Goal: Understand process/instructions: Learn how to perform a task or action

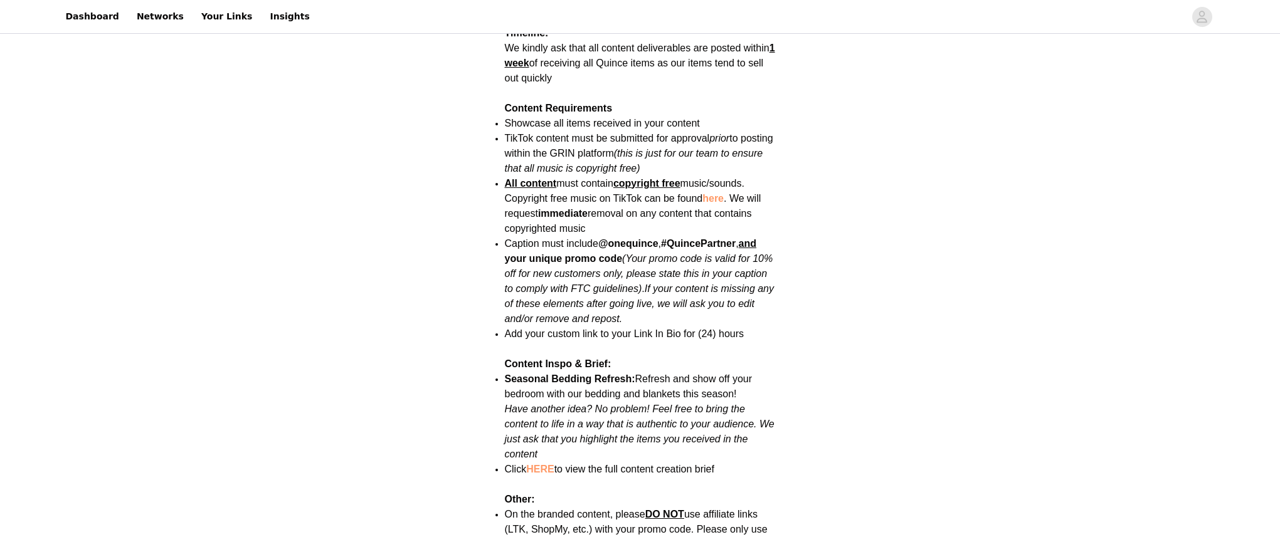
scroll to position [1358, 0]
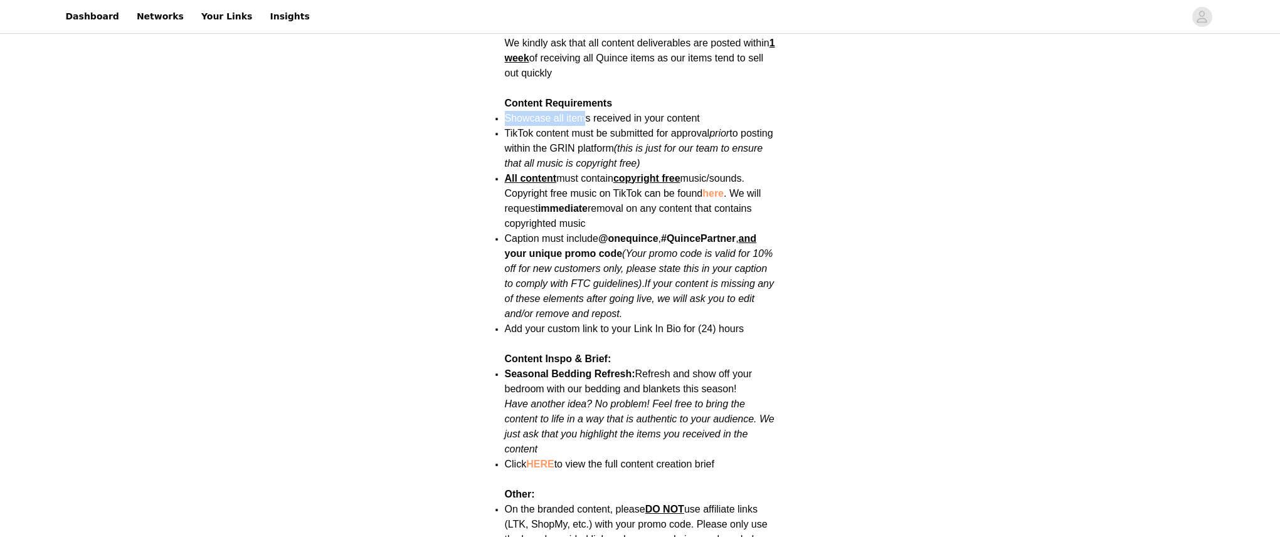
drag, startPoint x: 505, startPoint y: 90, endPoint x: 577, endPoint y: 85, distance: 72.3
click at [585, 113] on span "Showcase all items received in your content" at bounding box center [602, 118] width 195 height 11
click at [502, 70] on section "Save Proposal as PDF Back Activated October - Home Campaign Quince started when…" at bounding box center [640, 74] width 301 height 2341
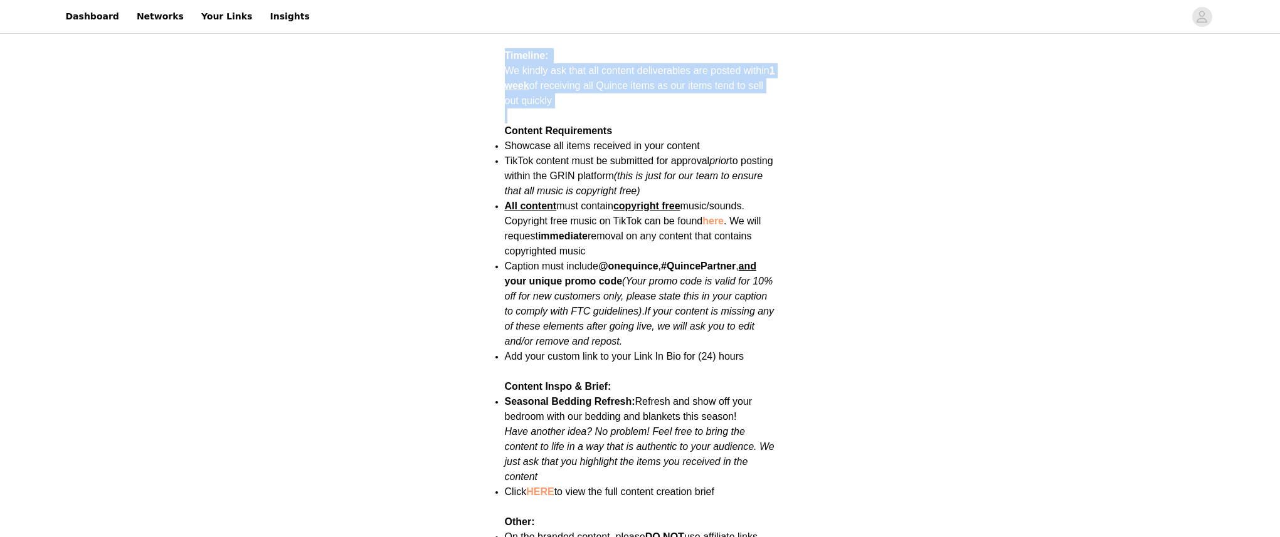
drag, startPoint x: 518, startPoint y: 75, endPoint x: 748, endPoint y: -61, distance: 266.9
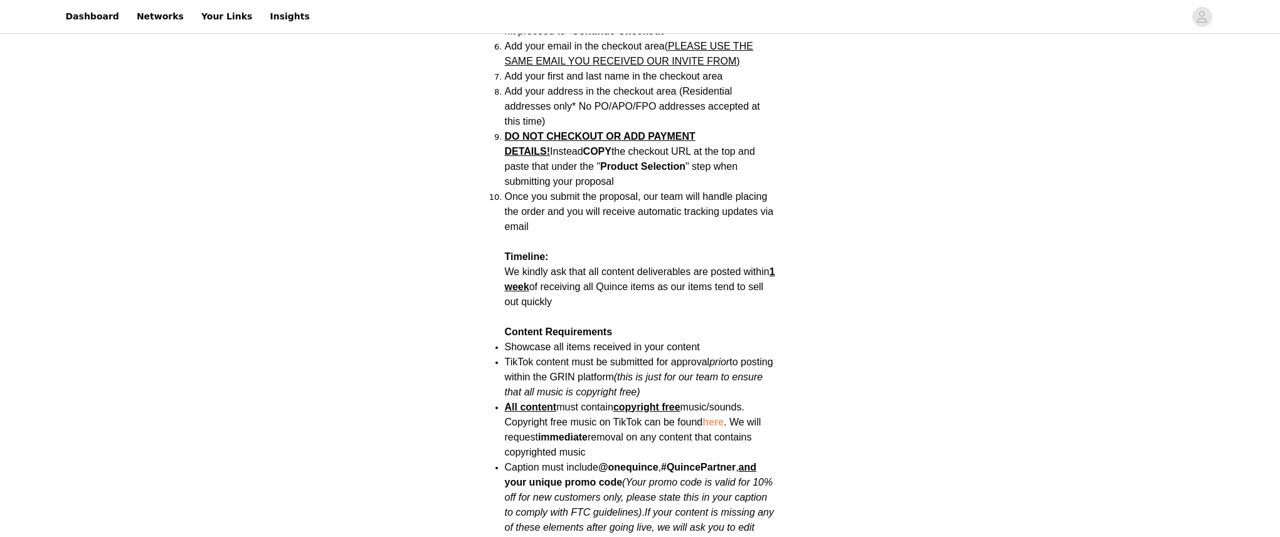
click at [848, 194] on div "Save Proposal as PDF Back Activated October - Home Campaign Quince started when…" at bounding box center [640, 190] width 1280 height 2566
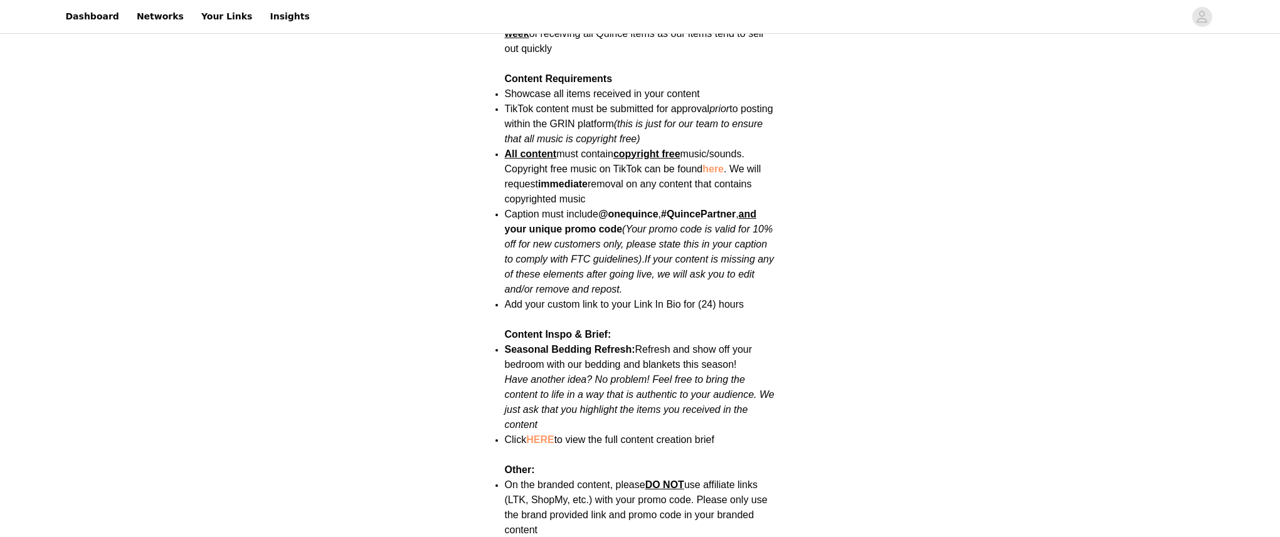
scroll to position [1378, 0]
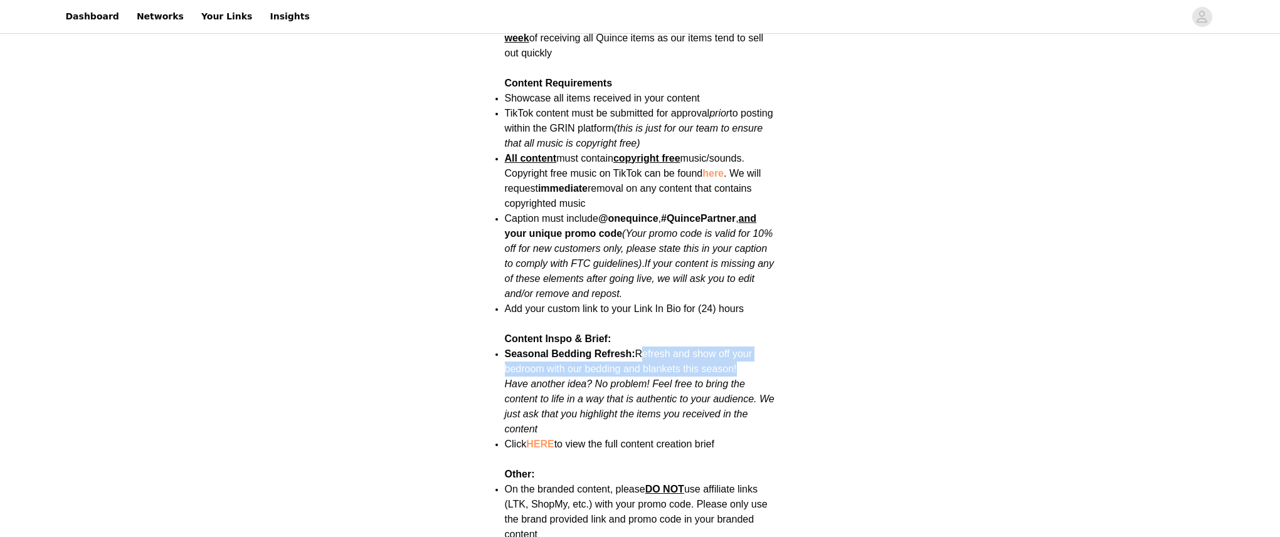
drag, startPoint x: 645, startPoint y: 325, endPoint x: 738, endPoint y: 342, distance: 94.4
click at [738, 347] on li "Seasonal Bedding Refresh: Refresh and show off your bedroom with our bedding an…" at bounding box center [640, 392] width 271 height 90
copy span "efresh and show off your bedroom with our bedding and blankets this season!"
drag, startPoint x: 808, startPoint y: 290, endPoint x: 759, endPoint y: 224, distance: 82.5
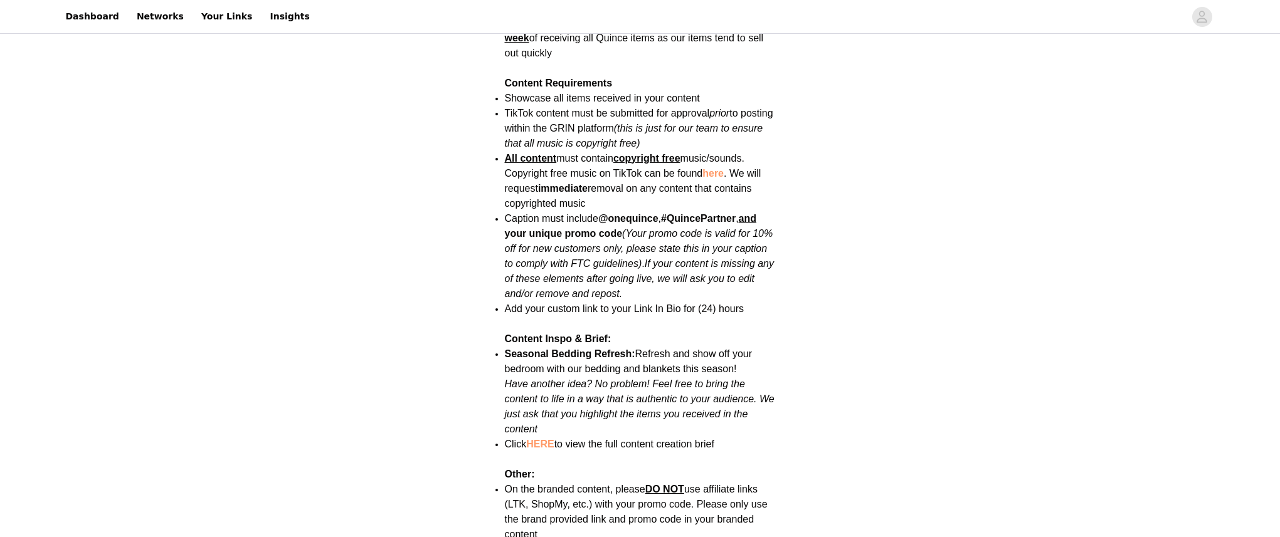
click at [546, 439] on link "HERE" at bounding box center [540, 444] width 28 height 11
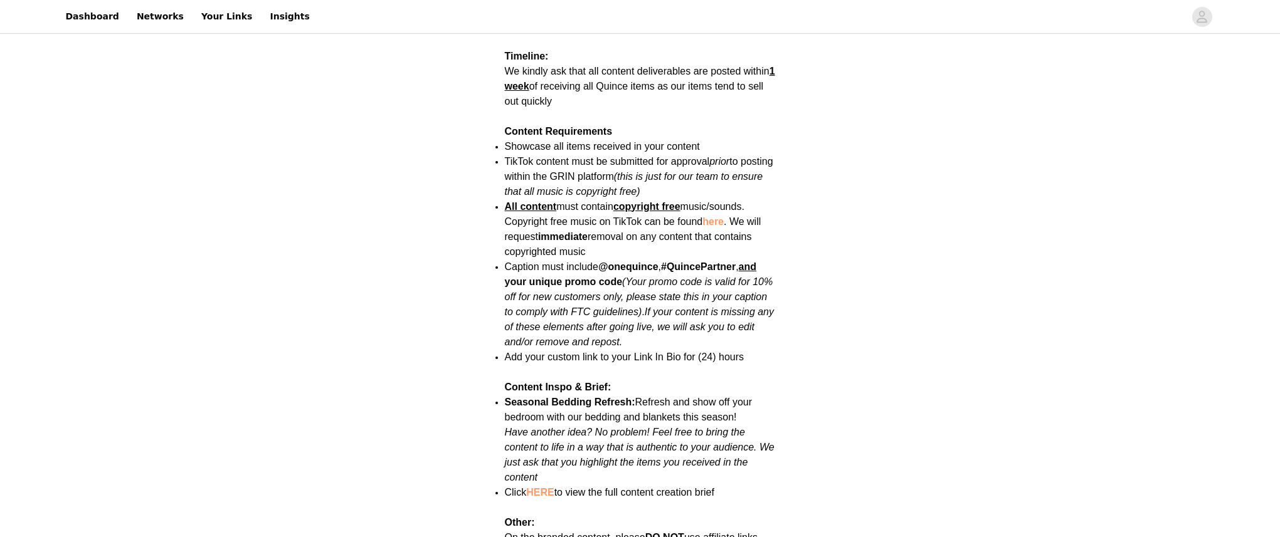
scroll to position [1328, 0]
drag, startPoint x: 505, startPoint y: 102, endPoint x: 723, endPoint y: 157, distance: 225.0
click at [773, 201] on li "All content must contain copyright free music/sounds. Copyright free music on T…" at bounding box center [640, 231] width 271 height 60
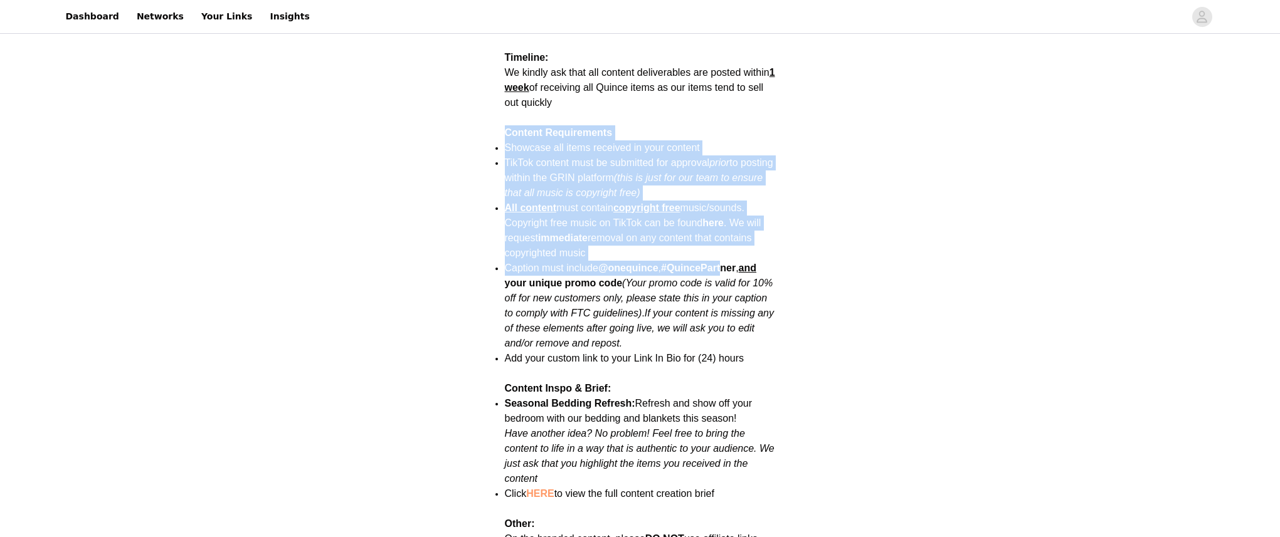
drag, startPoint x: 505, startPoint y: 103, endPoint x: 722, endPoint y: 235, distance: 253.8
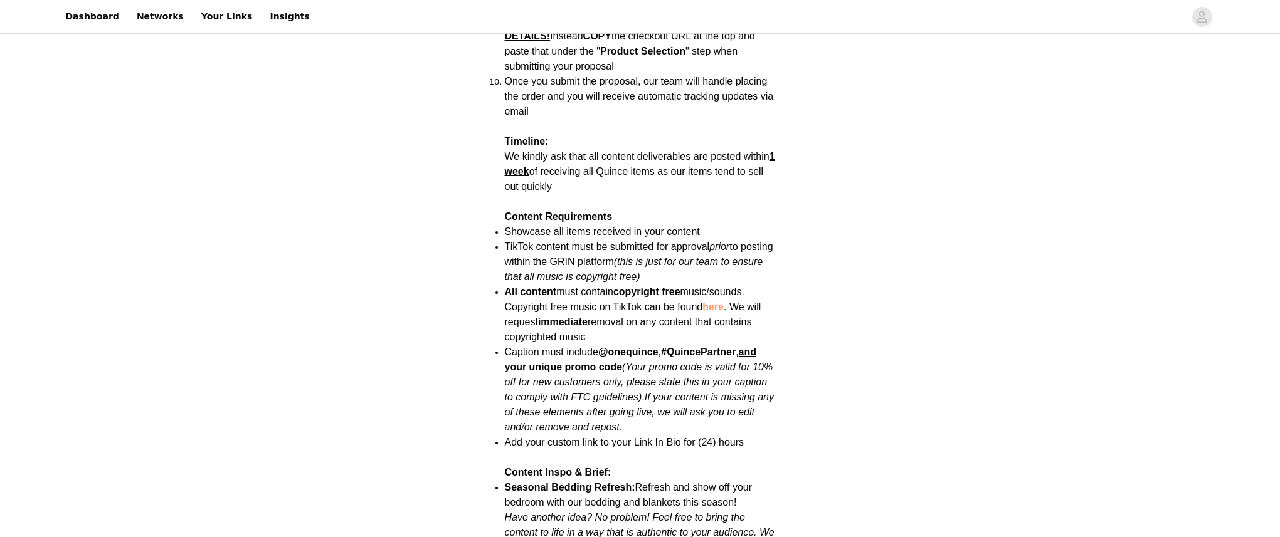
scroll to position [1227, 0]
